Goal: Transaction & Acquisition: Book appointment/travel/reservation

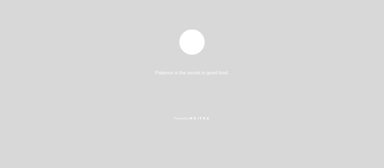
select select "es"
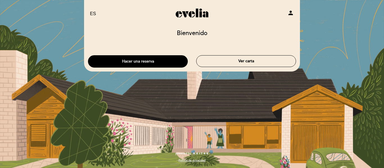
click at [167, 58] on button "Hacer una reserva" at bounding box center [138, 61] width 100 height 12
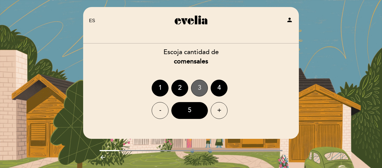
click at [197, 90] on div "3" at bounding box center [199, 88] width 17 height 17
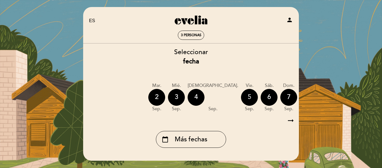
click at [241, 96] on div "5" at bounding box center [249, 97] width 17 height 17
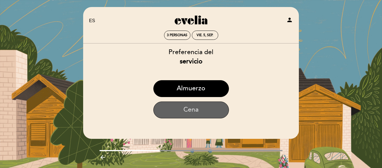
click at [205, 106] on button "Cena" at bounding box center [191, 110] width 76 height 17
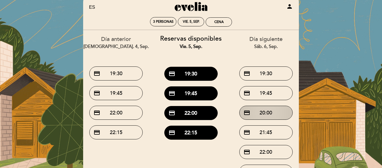
scroll to position [13, 0]
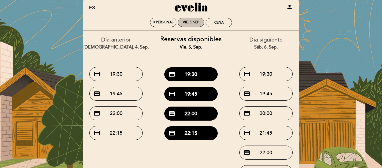
click at [181, 21] on div "vie. 5, sep." at bounding box center [191, 22] width 26 height 9
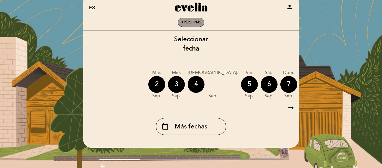
click at [184, 22] on span "3 personas" at bounding box center [191, 22] width 20 height 4
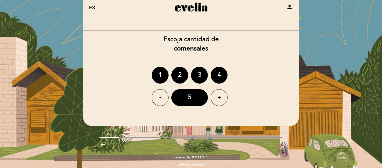
click at [198, 74] on div "3" at bounding box center [199, 75] width 17 height 17
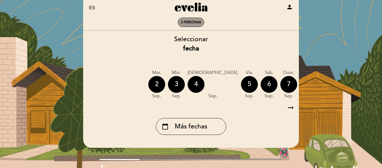
click at [190, 23] on span "3 personas" at bounding box center [191, 22] width 20 height 4
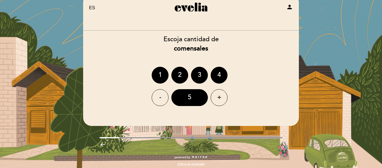
click at [135, 56] on div "Escoja cantidad de comensales 1 2 3 4 - 5 +" at bounding box center [191, 70] width 216 height 71
click at [194, 72] on div "3" at bounding box center [199, 75] width 17 height 17
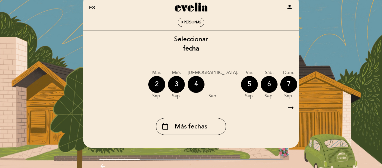
click at [261, 85] on div "6" at bounding box center [269, 84] width 17 height 17
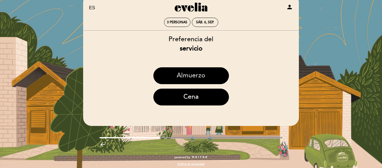
click at [203, 81] on button "Almuerzo" at bounding box center [191, 75] width 76 height 17
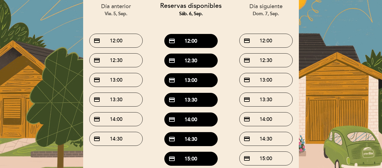
scroll to position [46, 0]
